Goal: Task Accomplishment & Management: Manage account settings

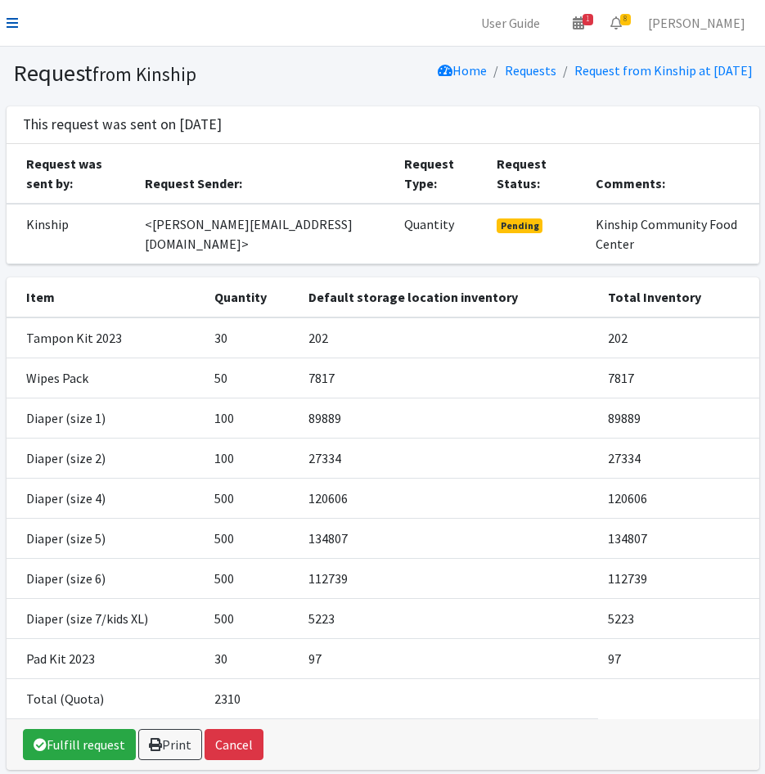
click at [11, 18] on icon at bounding box center [12, 22] width 11 height 13
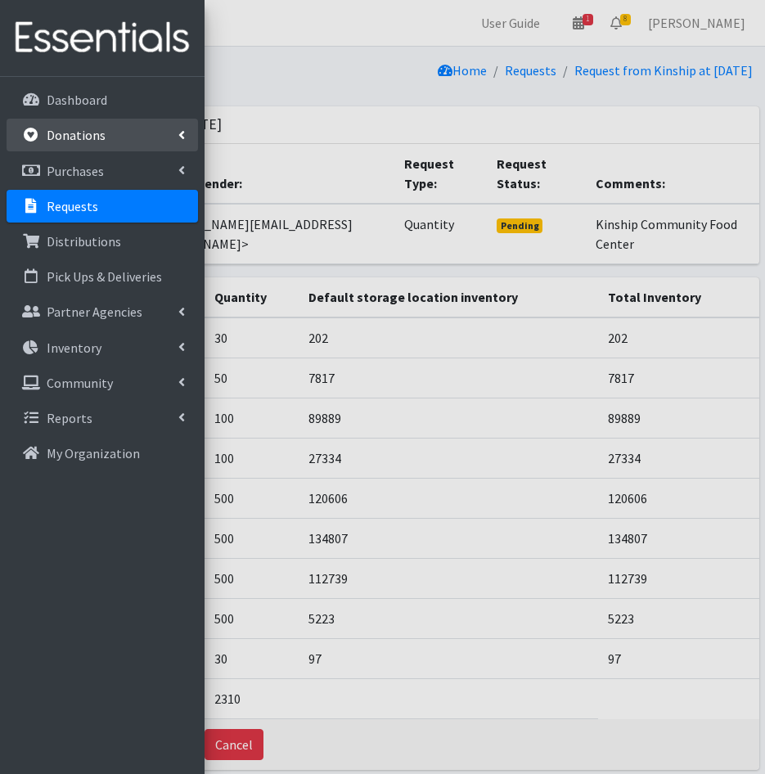
click at [82, 150] on link "Donations" at bounding box center [103, 135] width 192 height 33
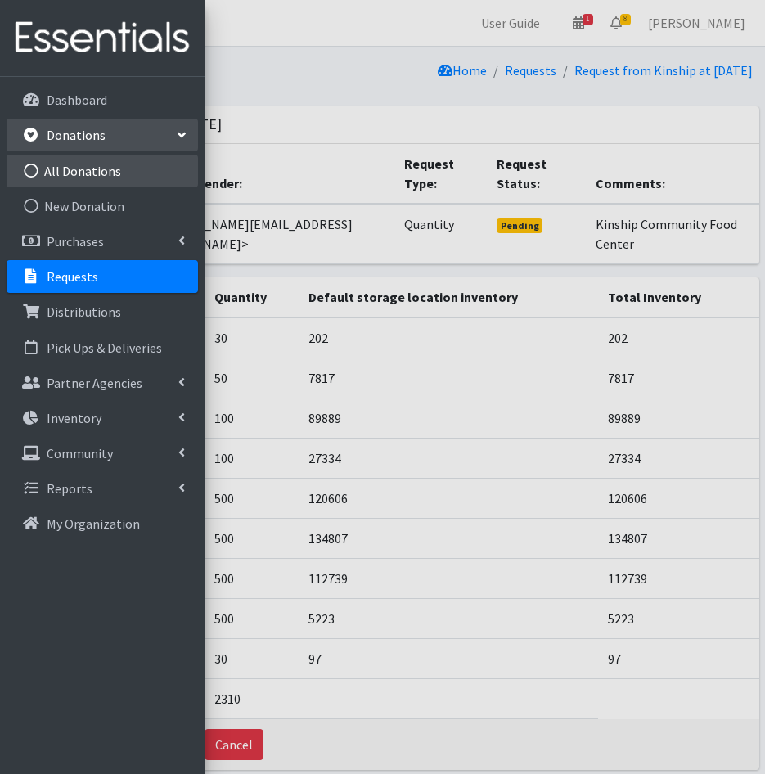
click at [90, 174] on link "All Donations" at bounding box center [103, 171] width 192 height 33
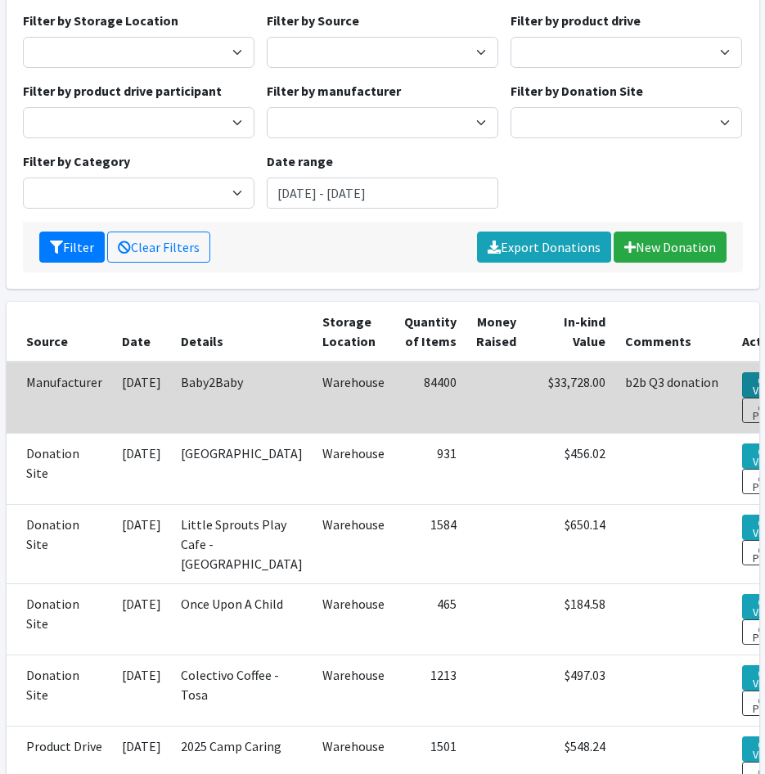
scroll to position [164, 0]
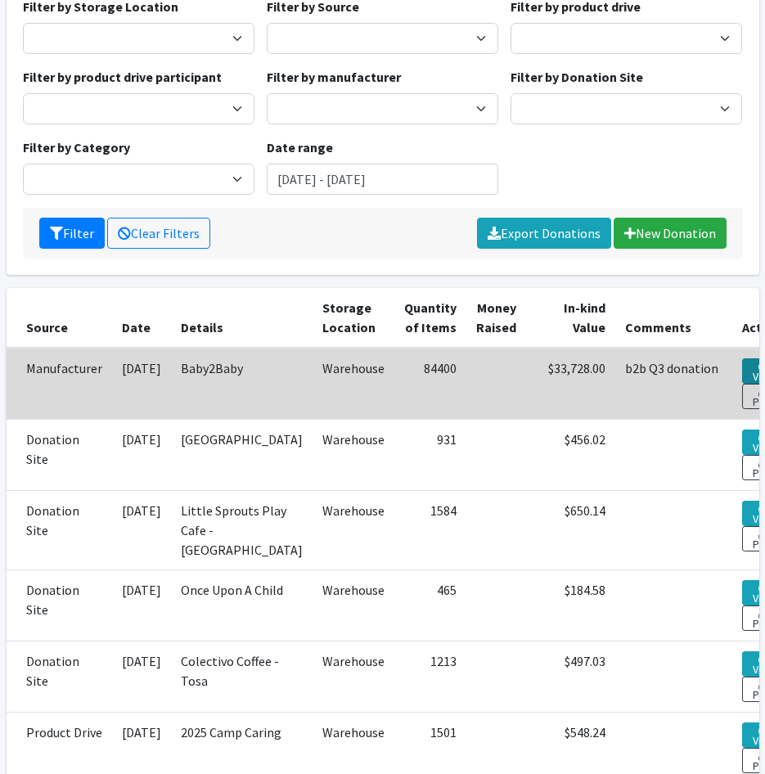
click at [742, 359] on link "View" at bounding box center [764, 370] width 45 height 25
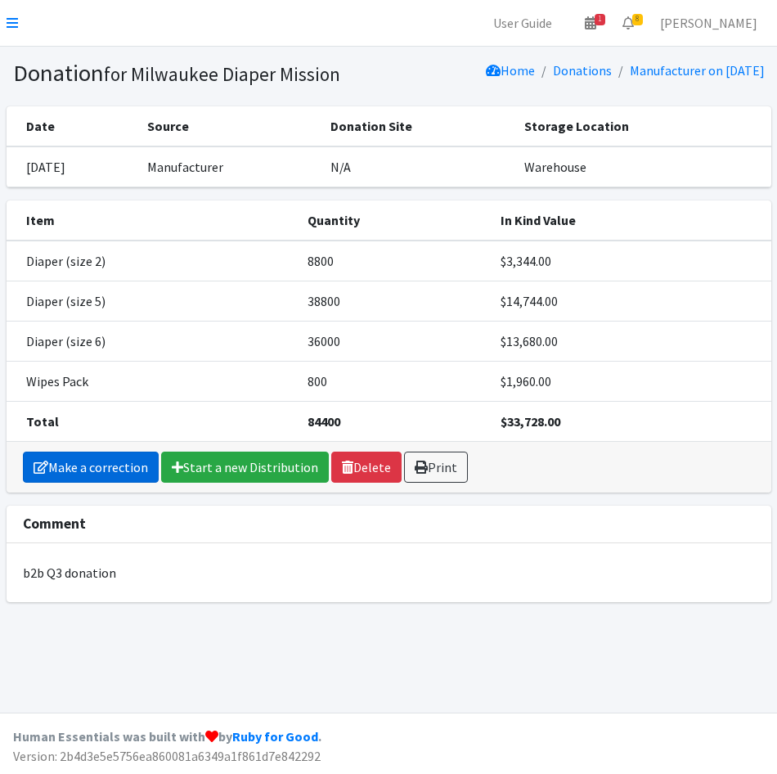
click at [59, 464] on link "Make a correction" at bounding box center [91, 467] width 136 height 31
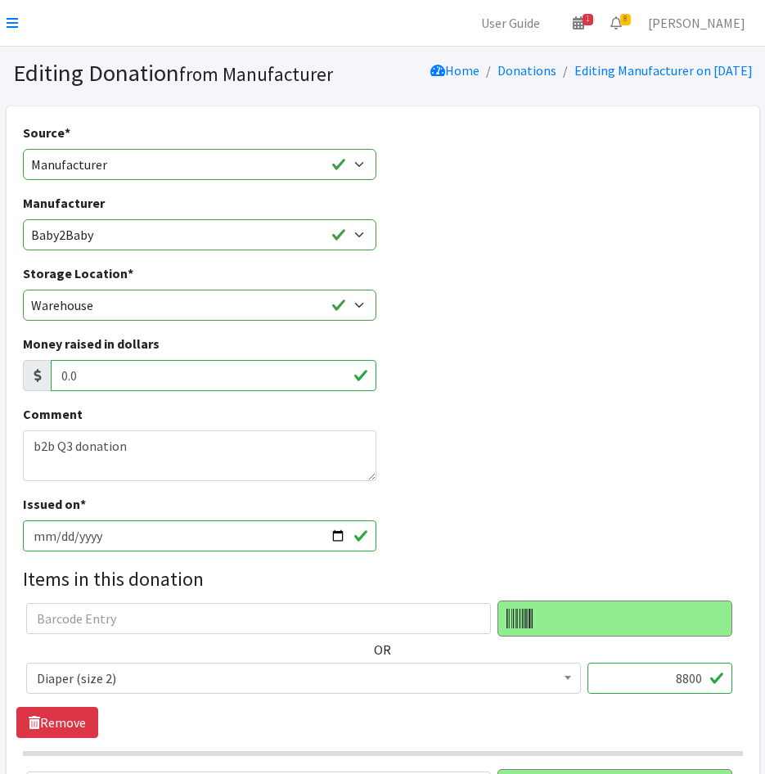
drag, startPoint x: 517, startPoint y: 174, endPoint x: 516, endPoint y: 182, distance: 8.2
click at [517, 174] on div "Source * Product Drive Manufacturer Donation Site Misc. Donation" at bounding box center [382, 158] width 732 height 70
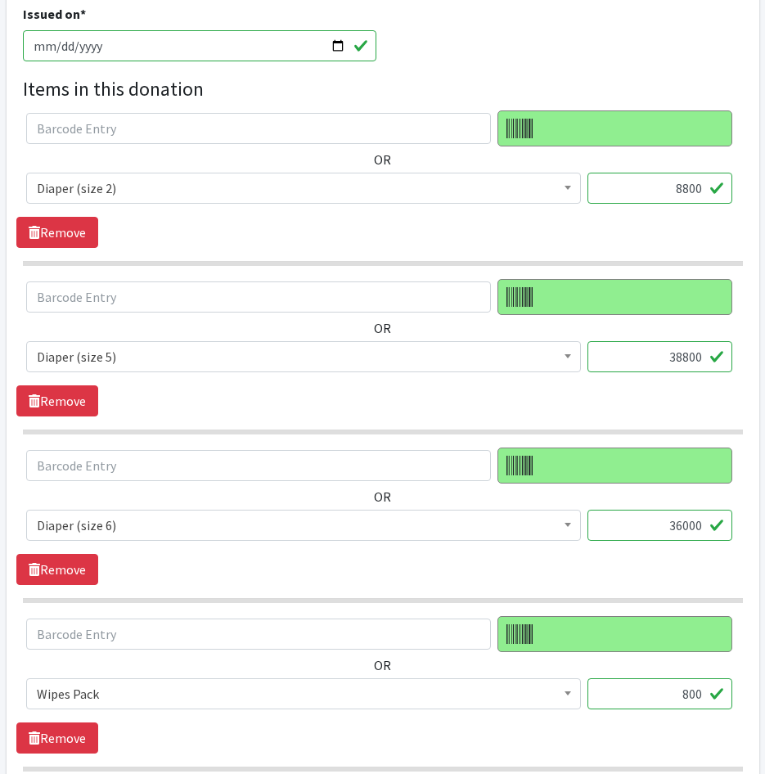
scroll to position [491, 0]
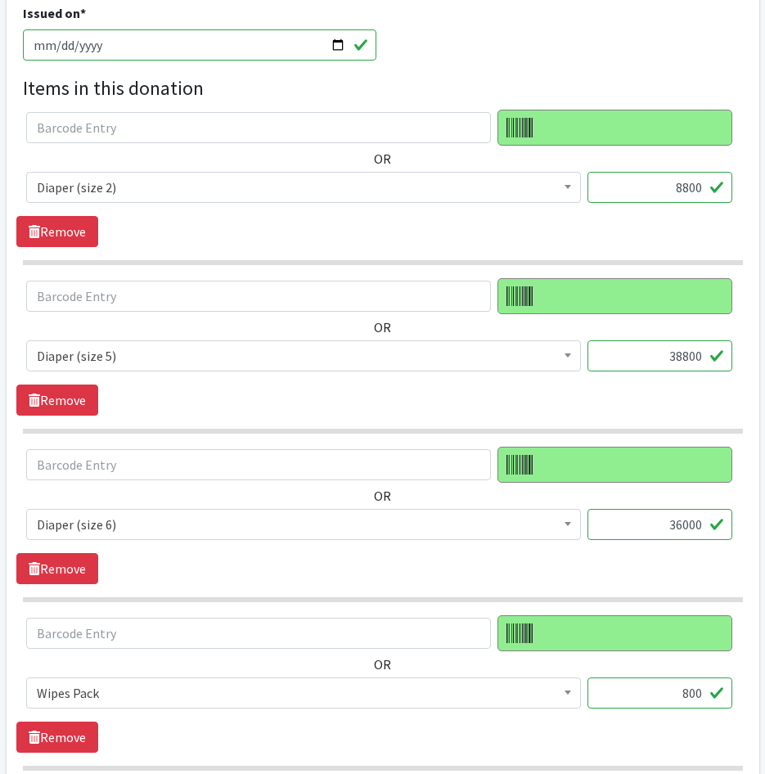
drag, startPoint x: 677, startPoint y: 378, endPoint x: 683, endPoint y: 372, distance: 8.7
click at [683, 372] on input "38800" at bounding box center [660, 355] width 145 height 31
type input "32800"
click at [675, 540] on input "36000" at bounding box center [660, 524] width 145 height 31
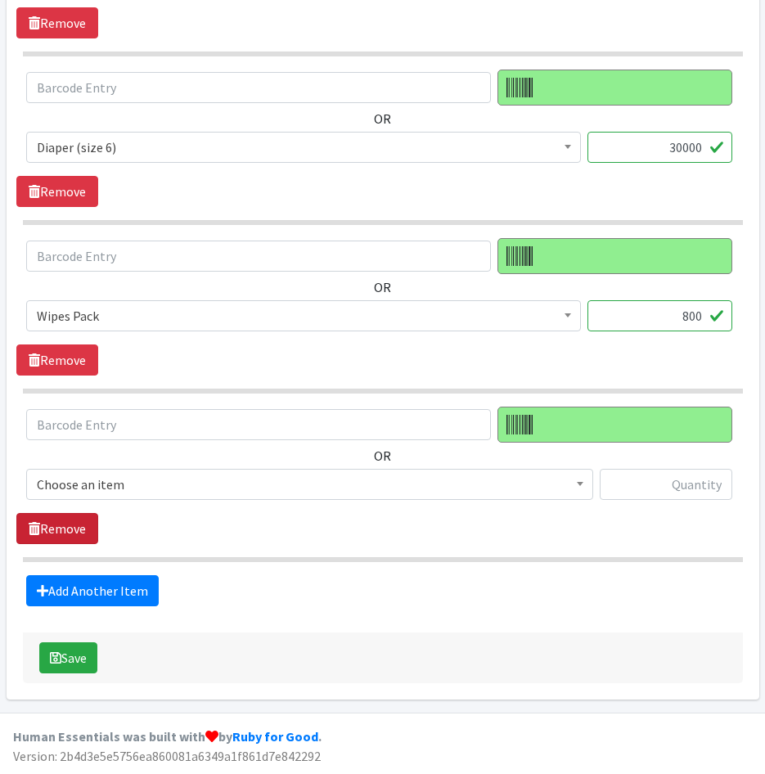
type input "30000"
click at [65, 531] on link "Remove" at bounding box center [57, 528] width 82 height 31
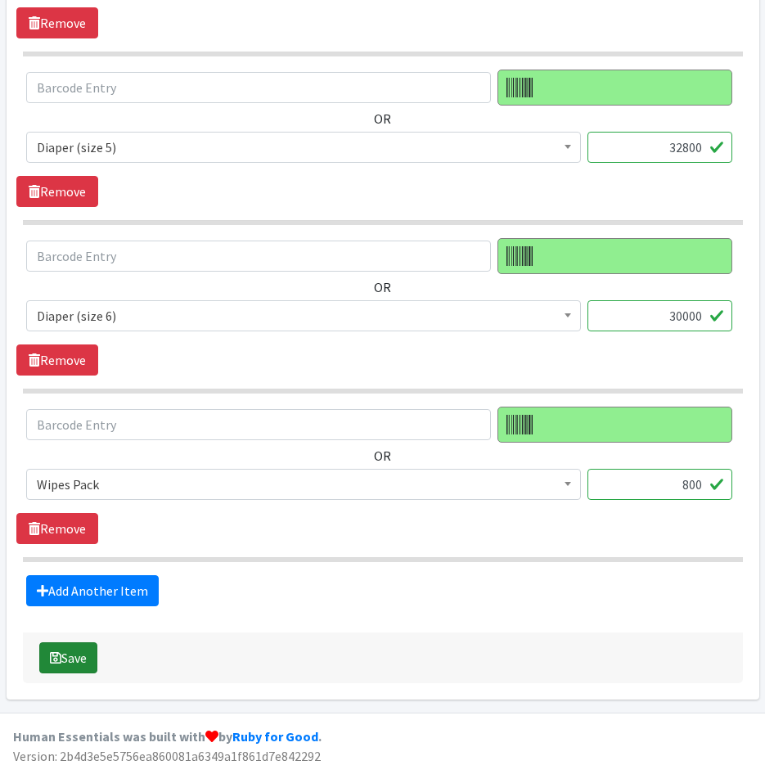
click at [67, 644] on button "Save" at bounding box center [68, 657] width 58 height 31
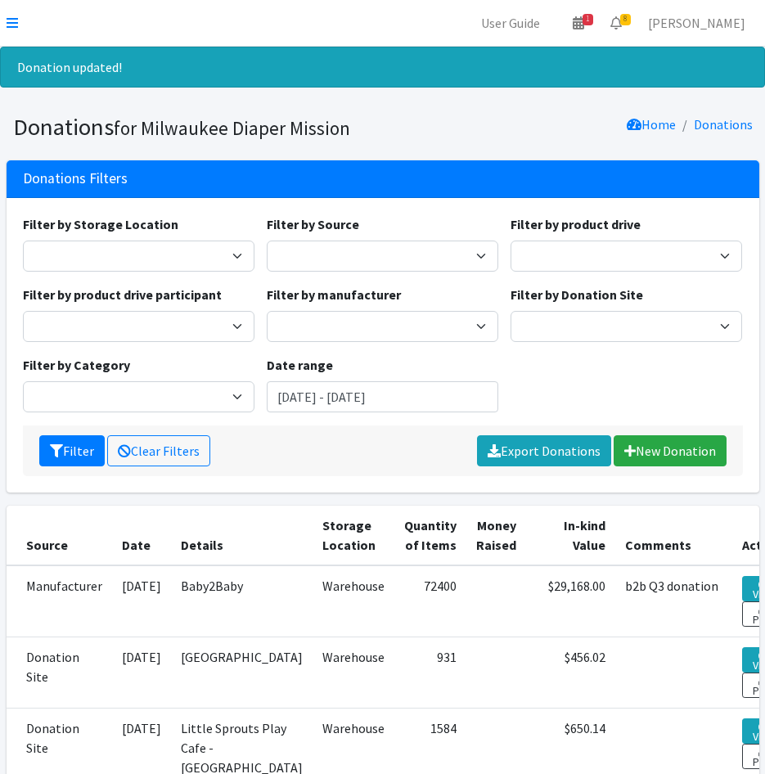
click at [11, 25] on icon at bounding box center [12, 22] width 11 height 13
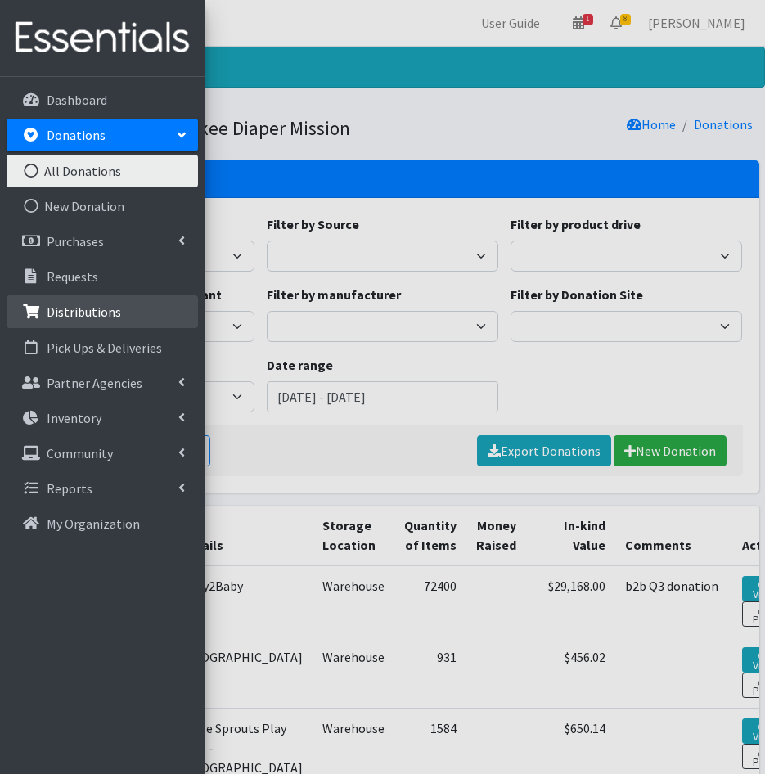
click at [118, 304] on link "Distributions" at bounding box center [103, 311] width 192 height 33
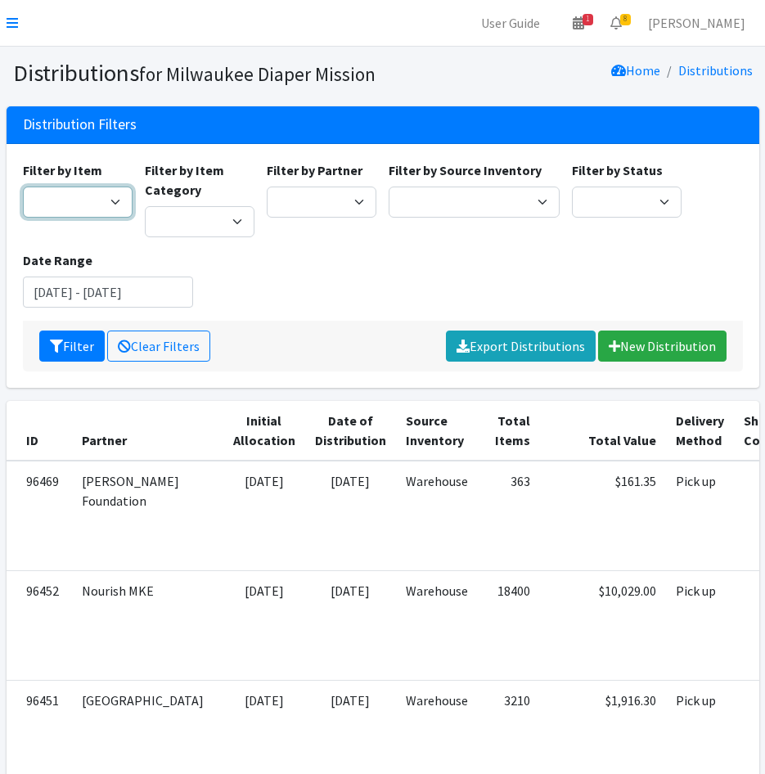
click at [101, 209] on select "Adult Briefs (large) Adult Briefs (Medium) Adult Briefs (small) Adult Briefs (X…" at bounding box center [78, 202] width 110 height 31
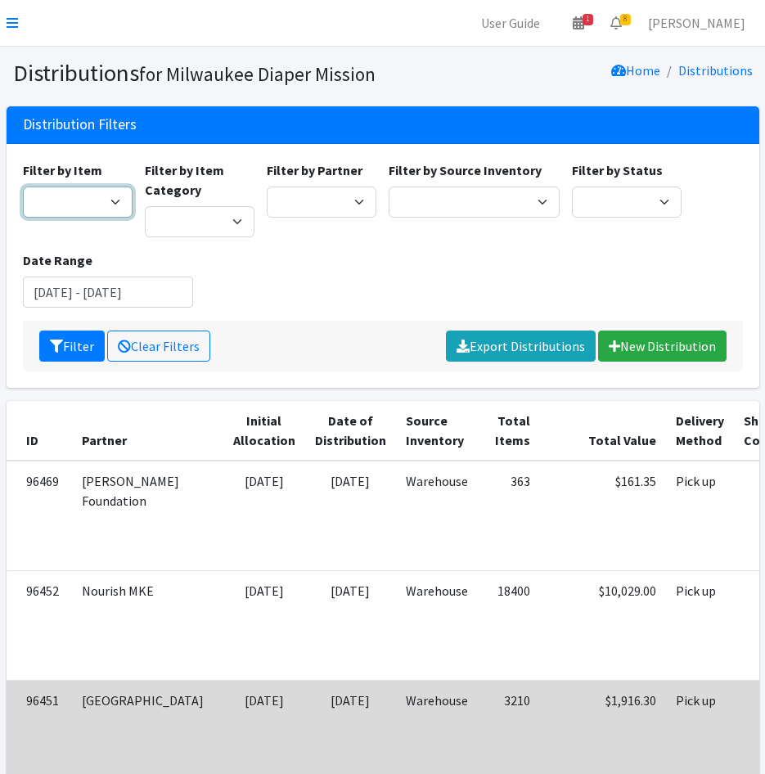
select select "4665"
click at [23, 187] on select "Adult Briefs (large) Adult Briefs (Medium) Adult Briefs (small) Adult Briefs (X…" at bounding box center [78, 202] width 110 height 31
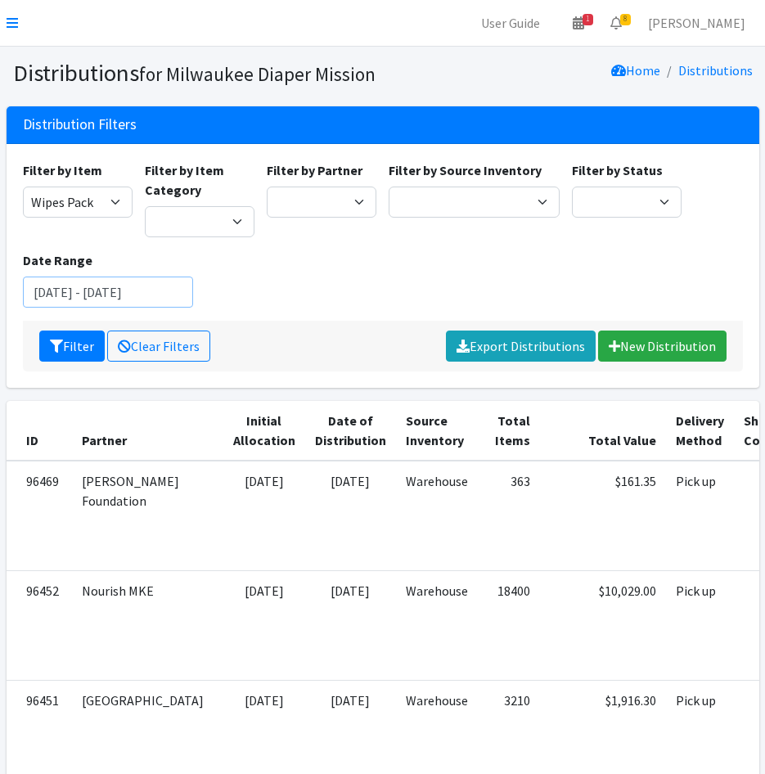
click at [122, 290] on input "July 12, 2025 - October 12, 2025" at bounding box center [108, 292] width 171 height 31
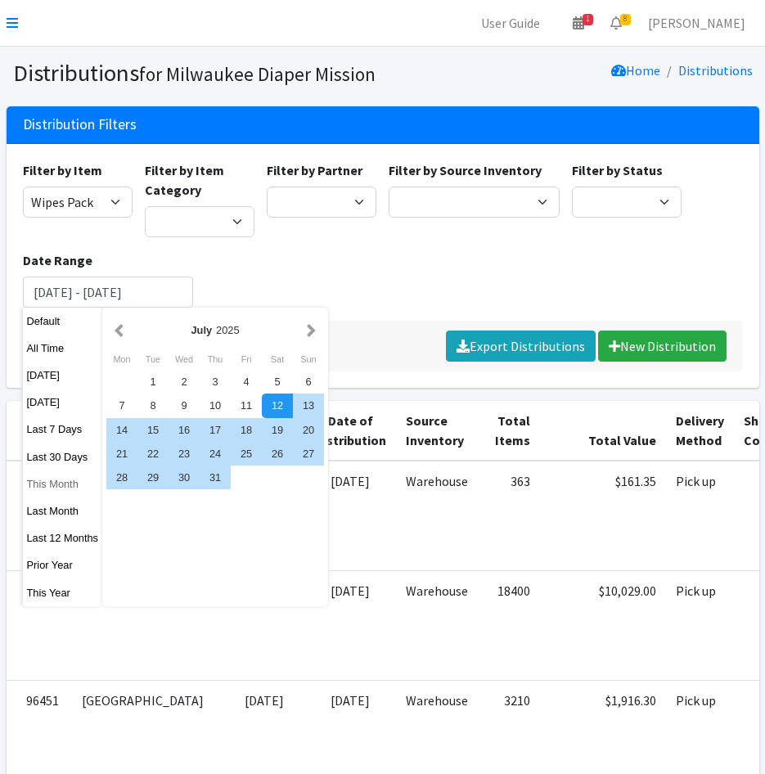
click at [40, 491] on button "This Month" at bounding box center [63, 484] width 80 height 24
type input "[DATE] - [DATE]"
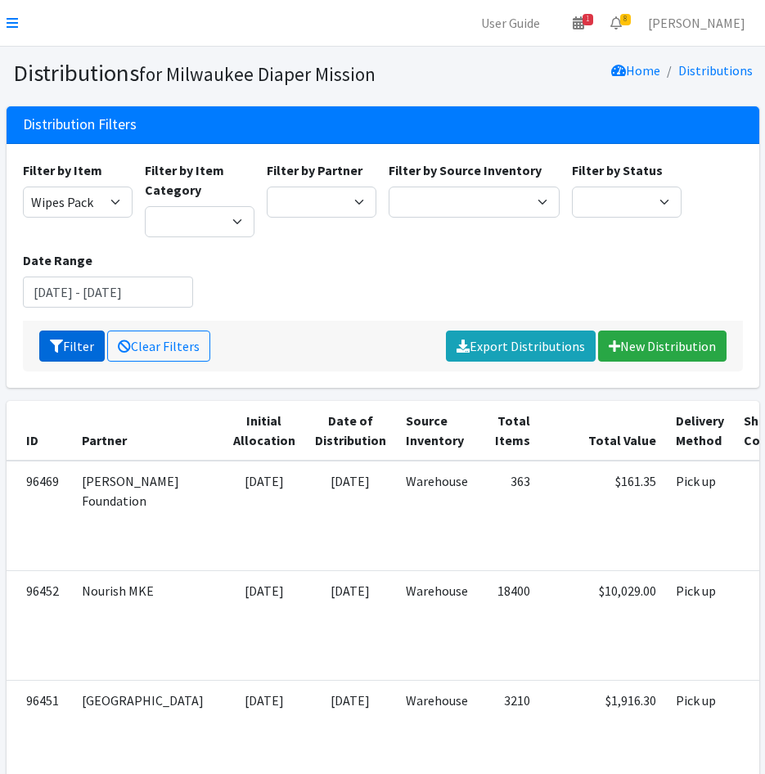
click at [53, 340] on icon "submit" at bounding box center [56, 346] width 13 height 13
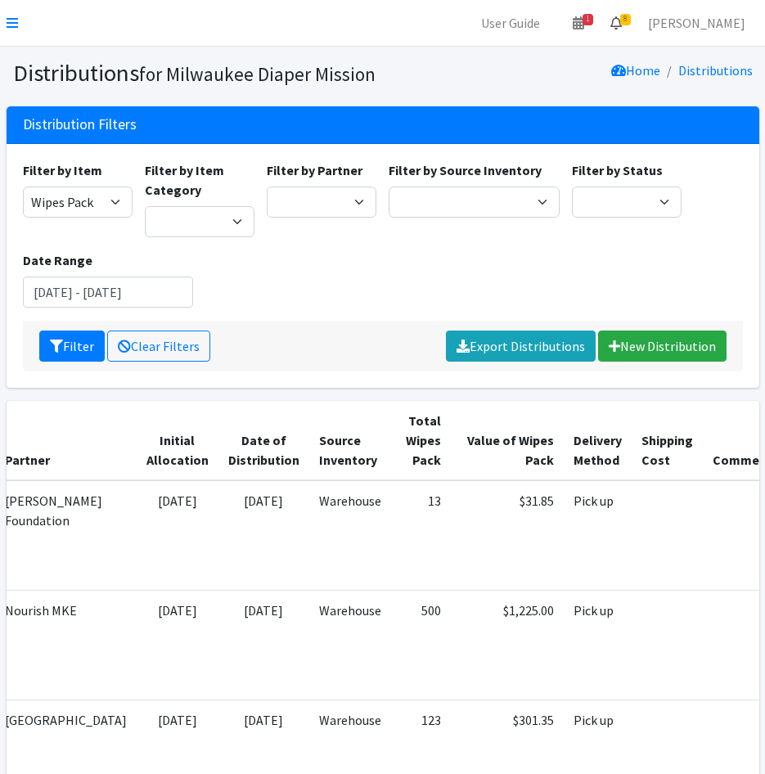
click at [631, 21] on span "8" at bounding box center [625, 19] width 11 height 11
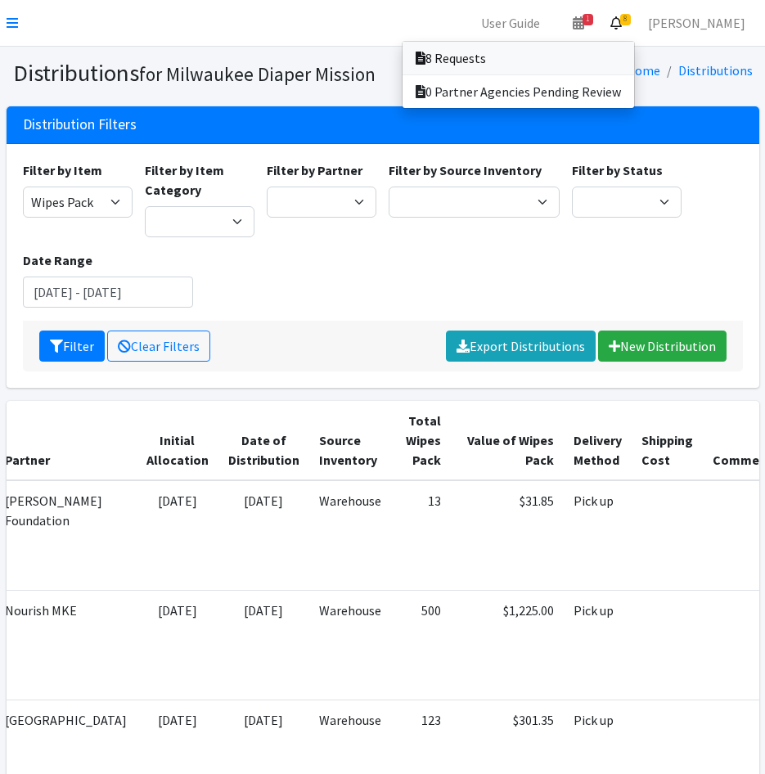
click at [634, 46] on link "8 Requests" at bounding box center [519, 58] width 232 height 33
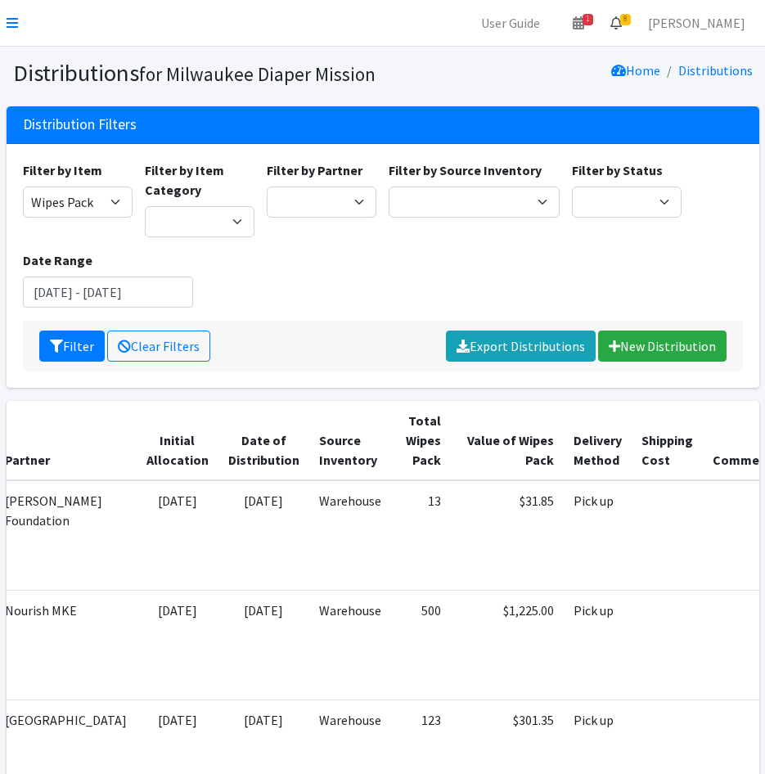
click at [631, 21] on span "8" at bounding box center [625, 19] width 11 height 11
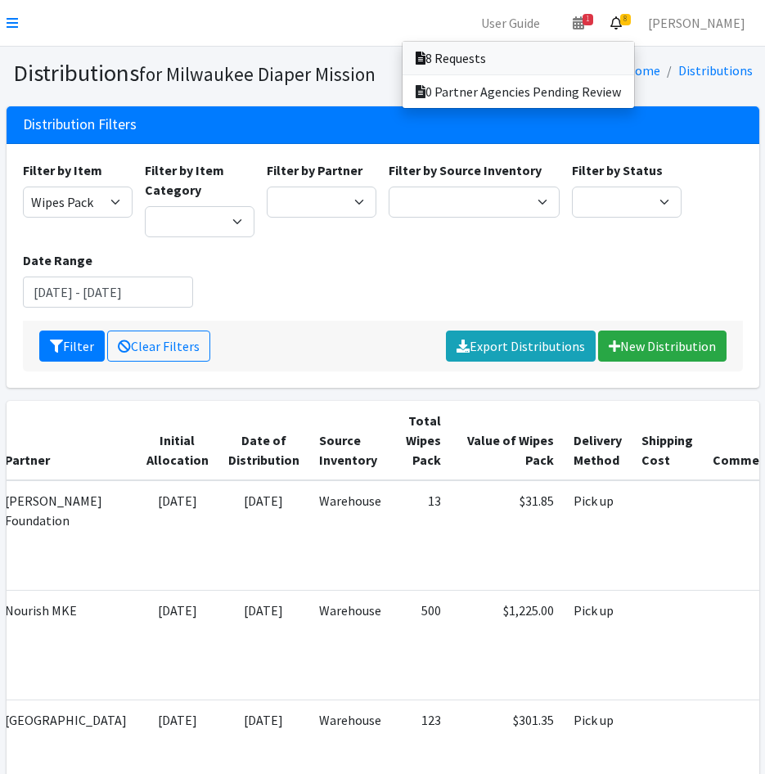
click at [603, 61] on link "8 Requests" at bounding box center [519, 58] width 232 height 33
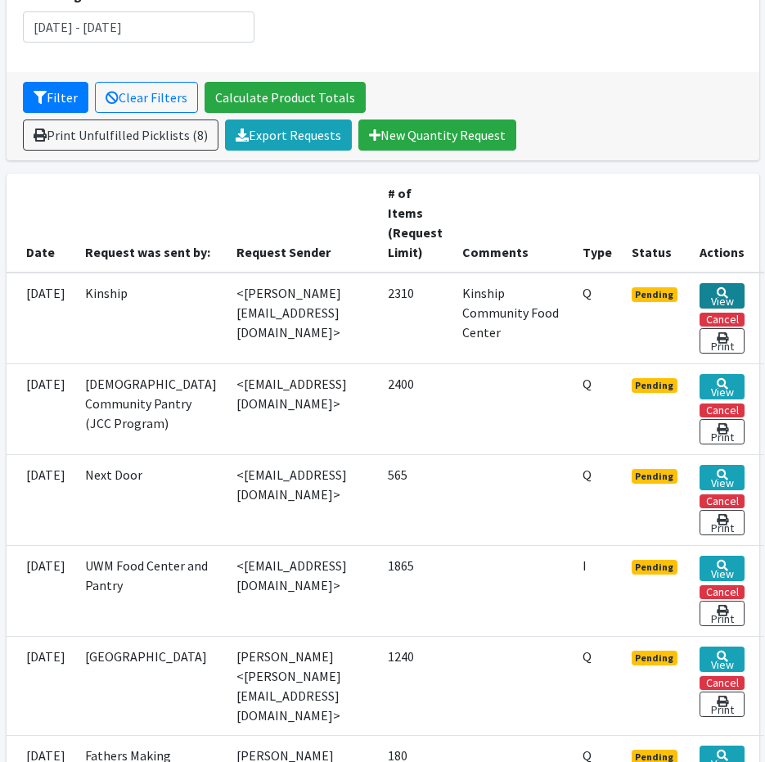
scroll to position [409, 0]
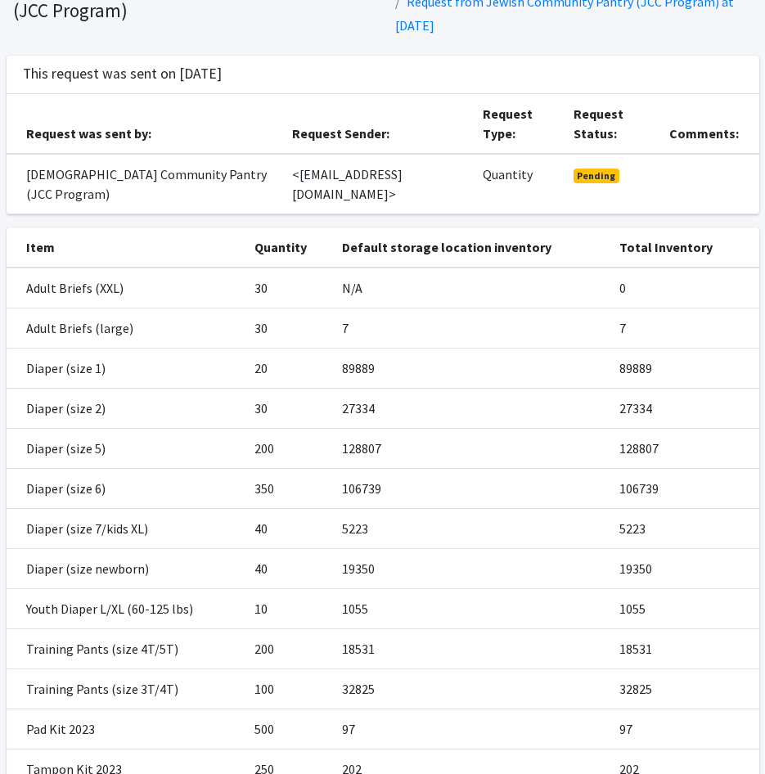
scroll to position [274, 0]
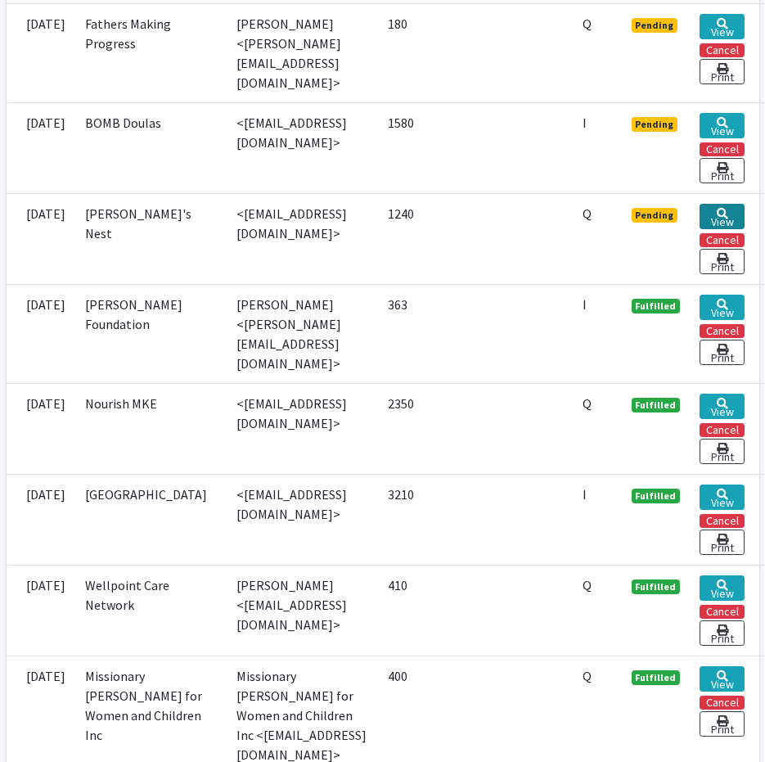
scroll to position [982, 31]
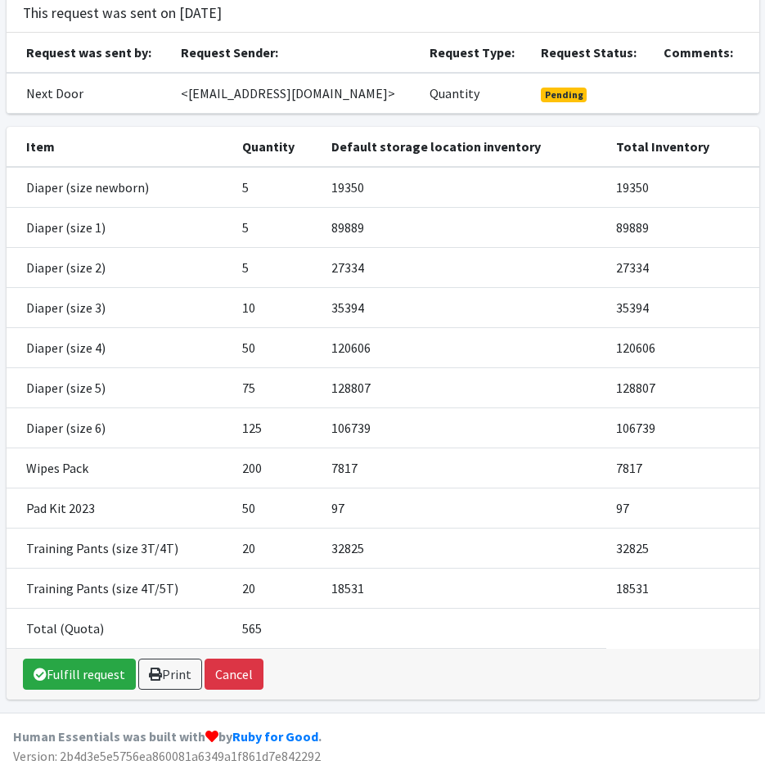
scroll to position [130, 0]
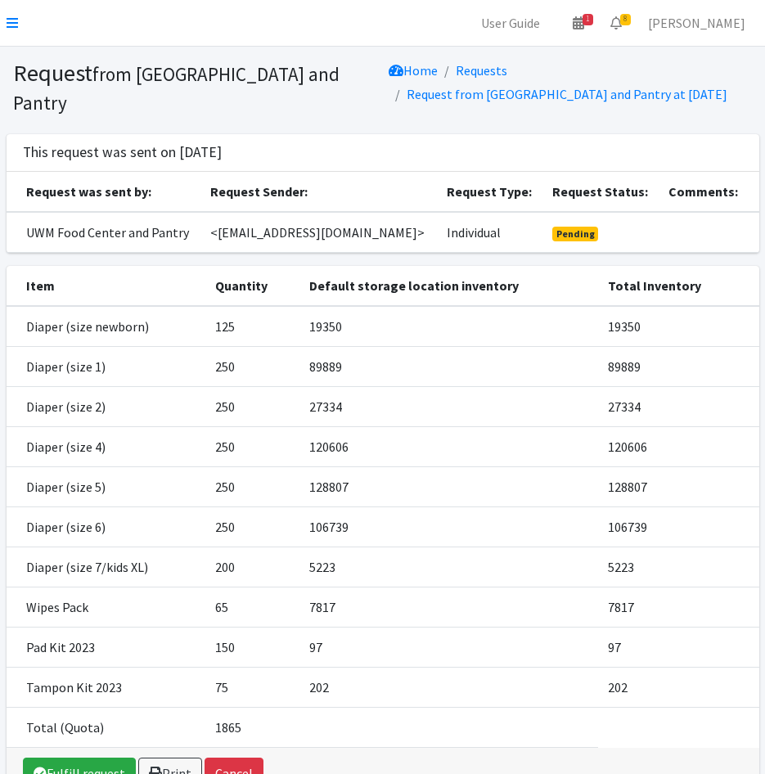
scroll to position [114, 0]
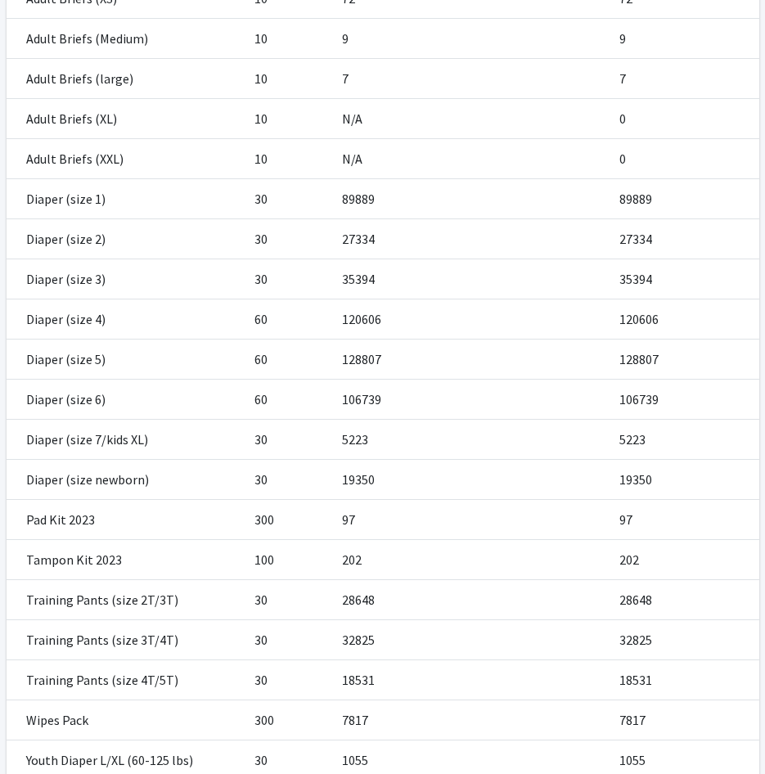
scroll to position [491, 0]
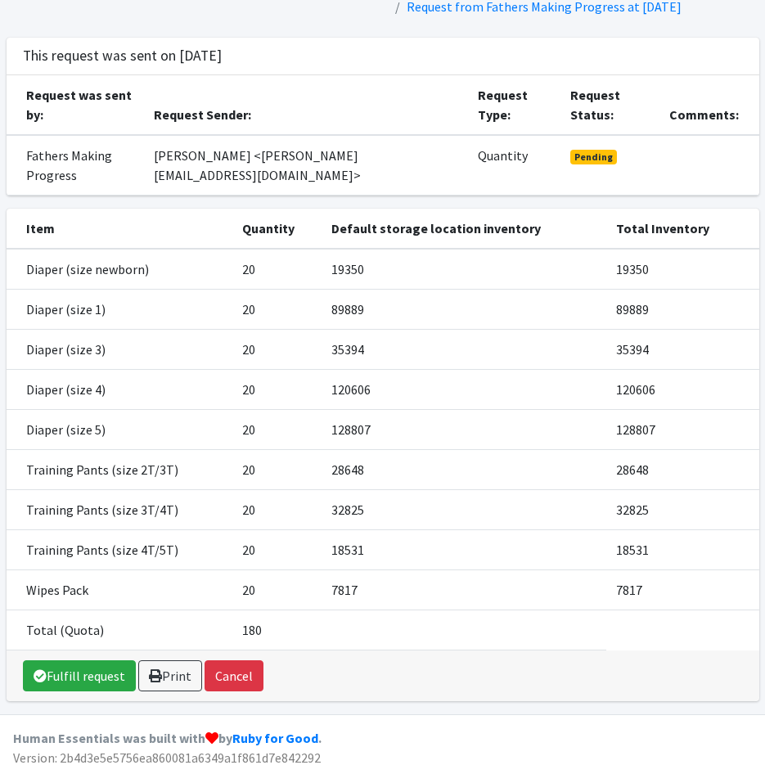
scroll to position [89, 0]
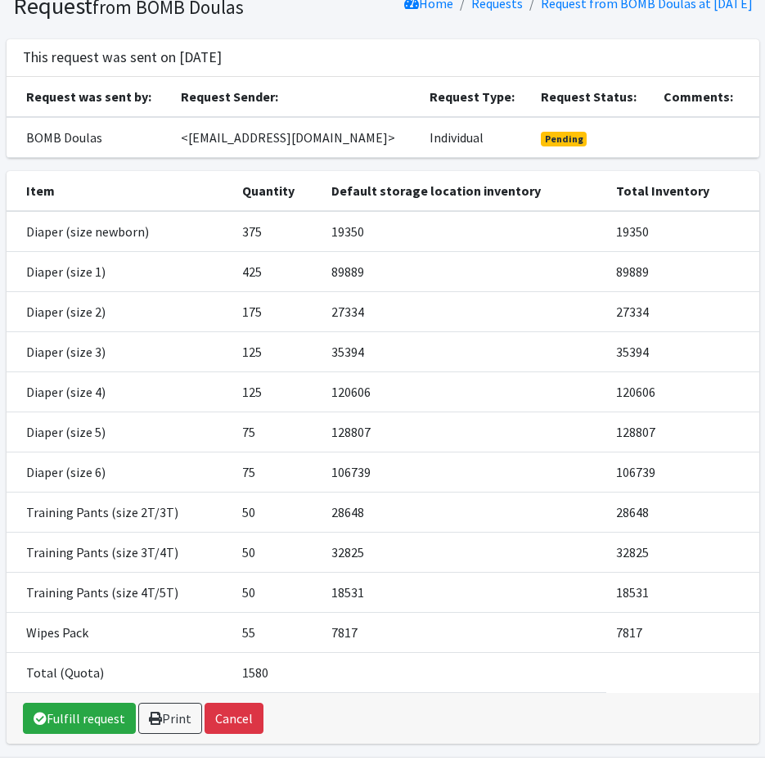
scroll to position [130, 0]
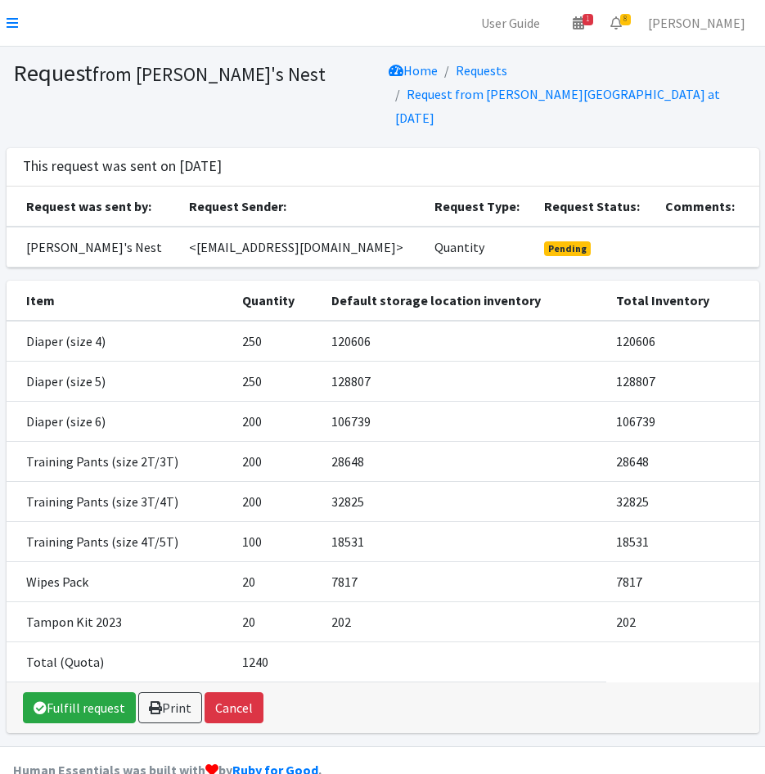
drag, startPoint x: 25, startPoint y: 35, endPoint x: 18, endPoint y: 27, distance: 11.0
click at [25, 35] on nav "User Guide 1 1 Pick-ups remaining this week View Calendar 8 8 Requests 0 Partne…" at bounding box center [382, 23] width 765 height 47
click at [18, 25] on nav "User Guide 1 1 Pick-ups remaining this week View Calendar 8 8 Requests 0 Partne…" at bounding box center [382, 23] width 765 height 47
click at [9, 26] on icon at bounding box center [12, 22] width 11 height 13
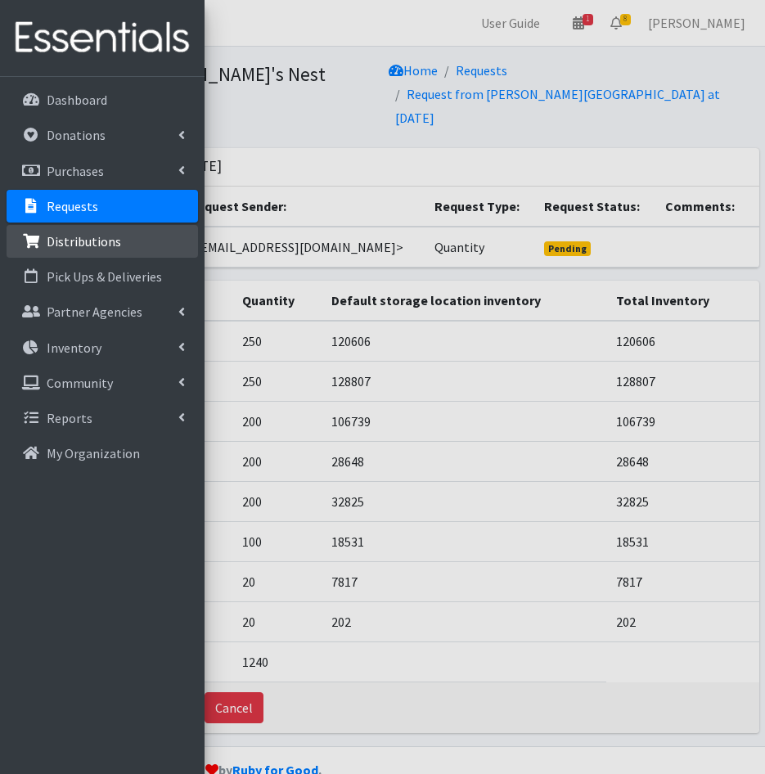
click at [83, 247] on p "Distributions" at bounding box center [84, 241] width 74 height 16
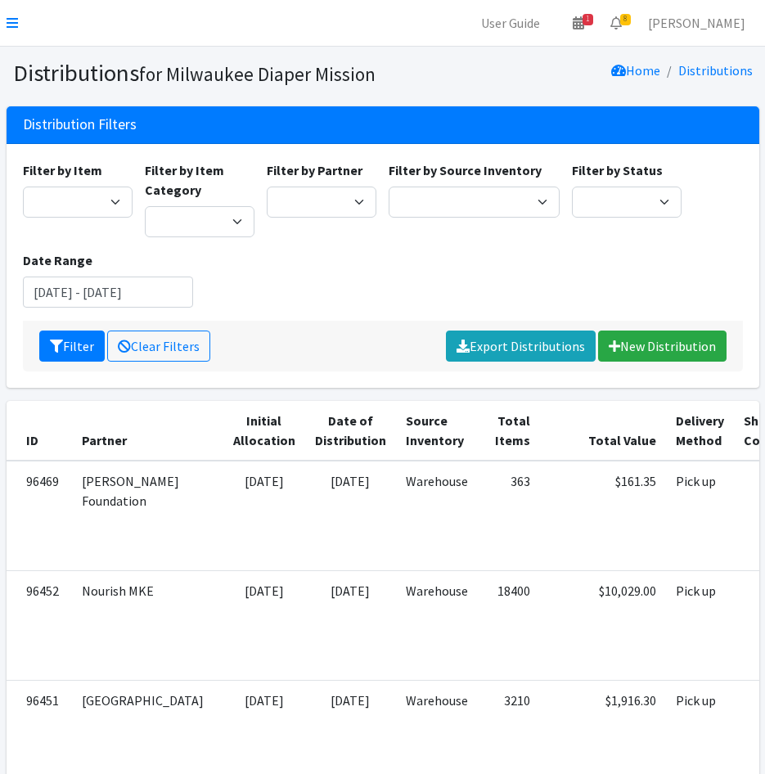
click at [367, 305] on div "Filter by Item Adult Briefs (large) Adult Briefs (Medium) Adult Briefs (small) …" at bounding box center [382, 240] width 732 height 160
click at [326, 198] on select "Bay View Community Center BOMB Doulas Camp Reunite Cathedral Center, Inc Cross …" at bounding box center [322, 202] width 110 height 31
select select "2280"
click at [267, 187] on select "Bay View Community Center BOMB Doulas Camp Reunite Cathedral Center, Inc Cross …" at bounding box center [322, 202] width 110 height 31
click at [69, 338] on button "Filter" at bounding box center [71, 346] width 65 height 31
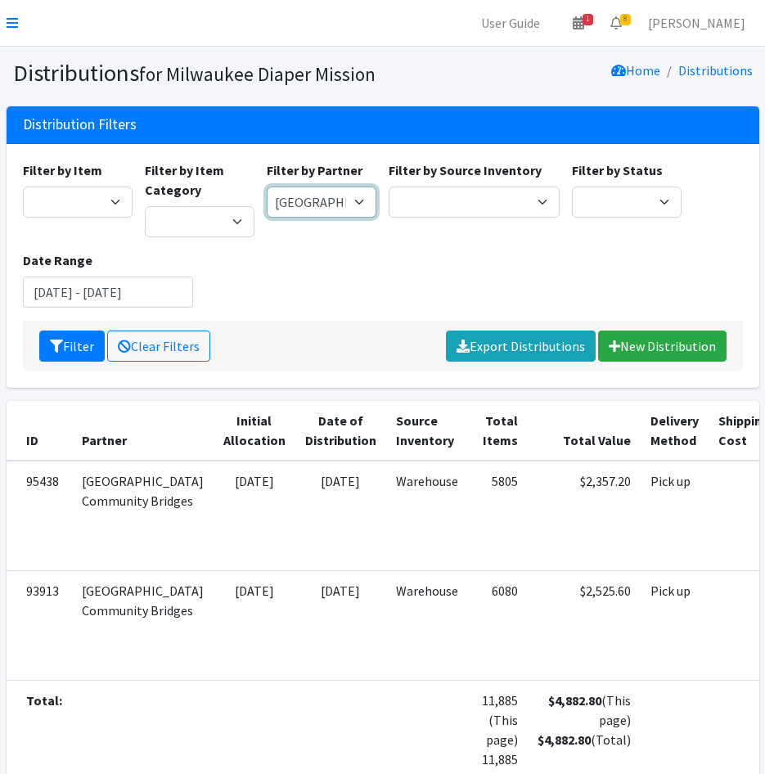
click at [305, 208] on select "Bay View Community Center BOMB Doulas Camp Reunite Cathedral Center, Inc Cross …" at bounding box center [322, 202] width 110 height 31
select select "7450"
click at [267, 187] on select "Bay View Community Center BOMB Doulas Camp Reunite Cathedral Center, Inc Cross …" at bounding box center [322, 202] width 110 height 31
click at [74, 331] on button "Filter" at bounding box center [71, 346] width 65 height 31
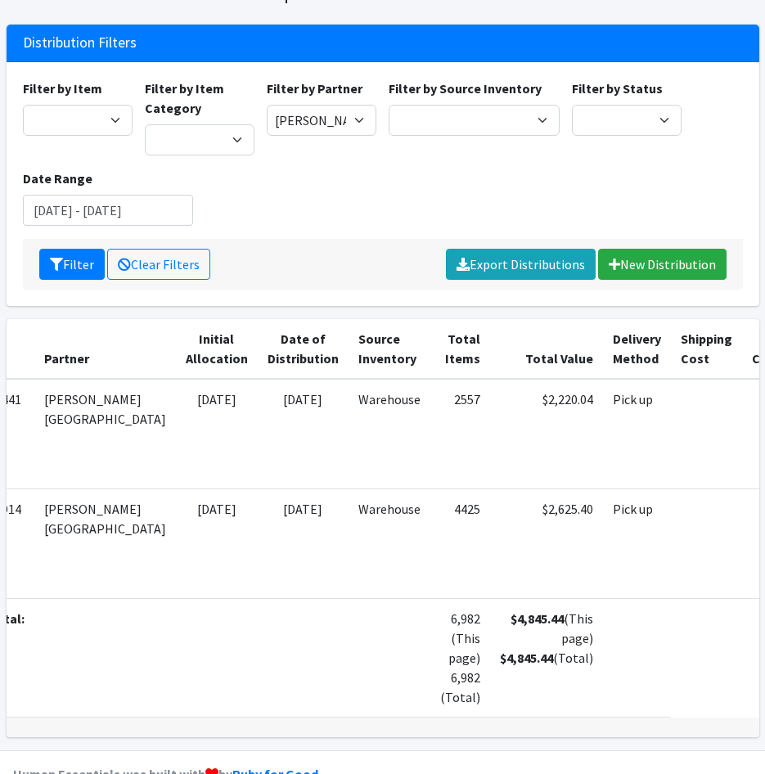
scroll to position [0, 127]
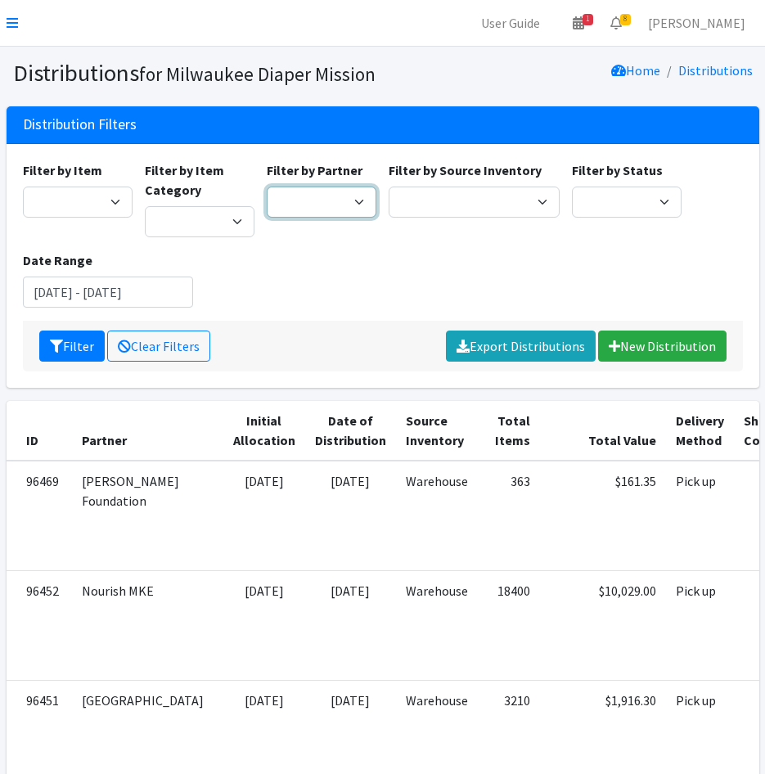
click at [336, 207] on select "Bay View Community Center BOMB Doulas Camp Reunite Cathedral Center, Inc Cross …" at bounding box center [322, 202] width 110 height 31
select select "2280"
click at [267, 187] on select "Bay View Community Center BOMB Doulas Camp Reunite Cathedral Center, Inc Cross …" at bounding box center [322, 202] width 110 height 31
click at [53, 337] on button "Filter" at bounding box center [71, 346] width 65 height 31
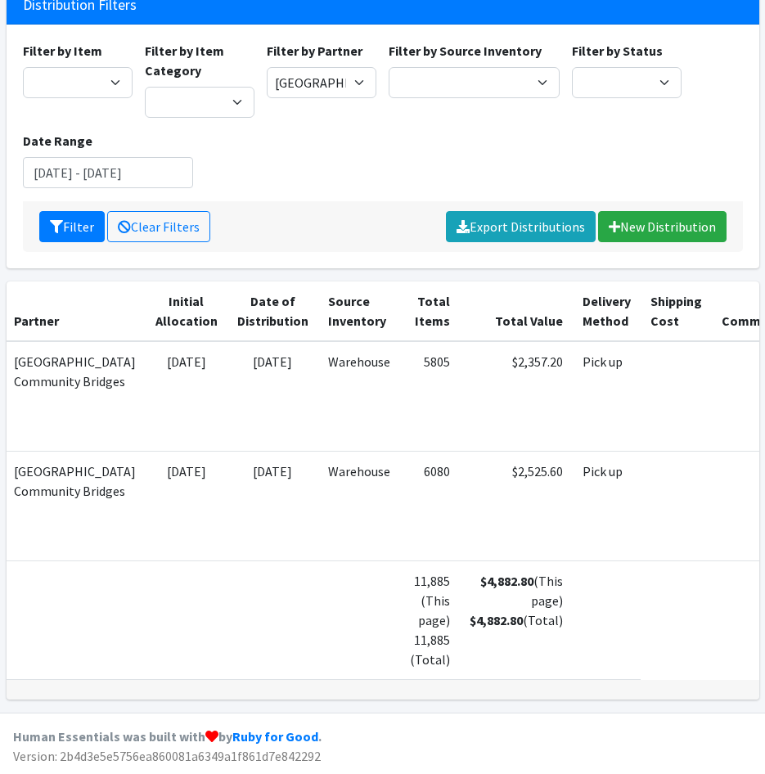
scroll to position [0, 148]
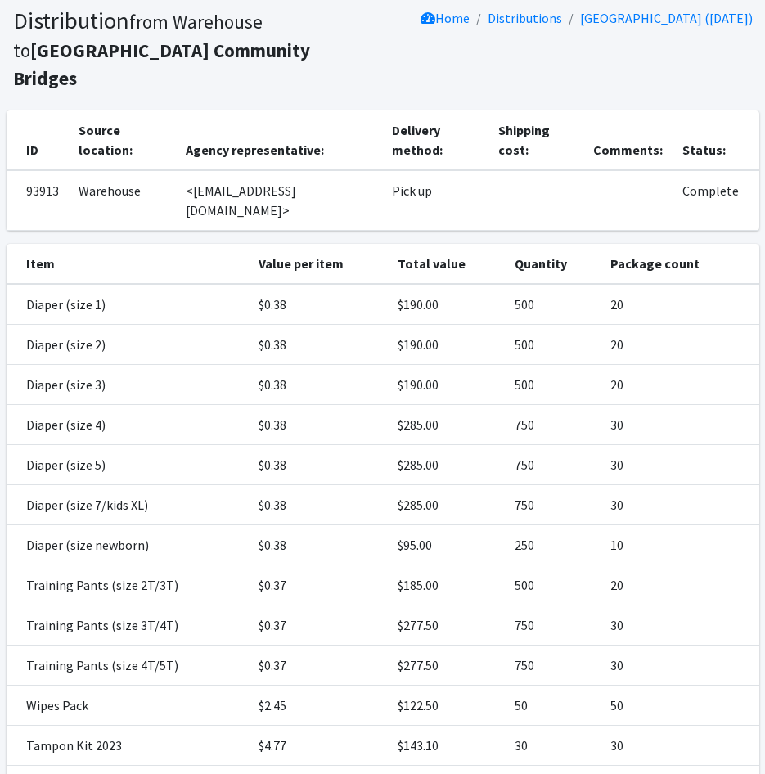
scroll to position [82, 0]
